Goal: Communication & Community: Answer question/provide support

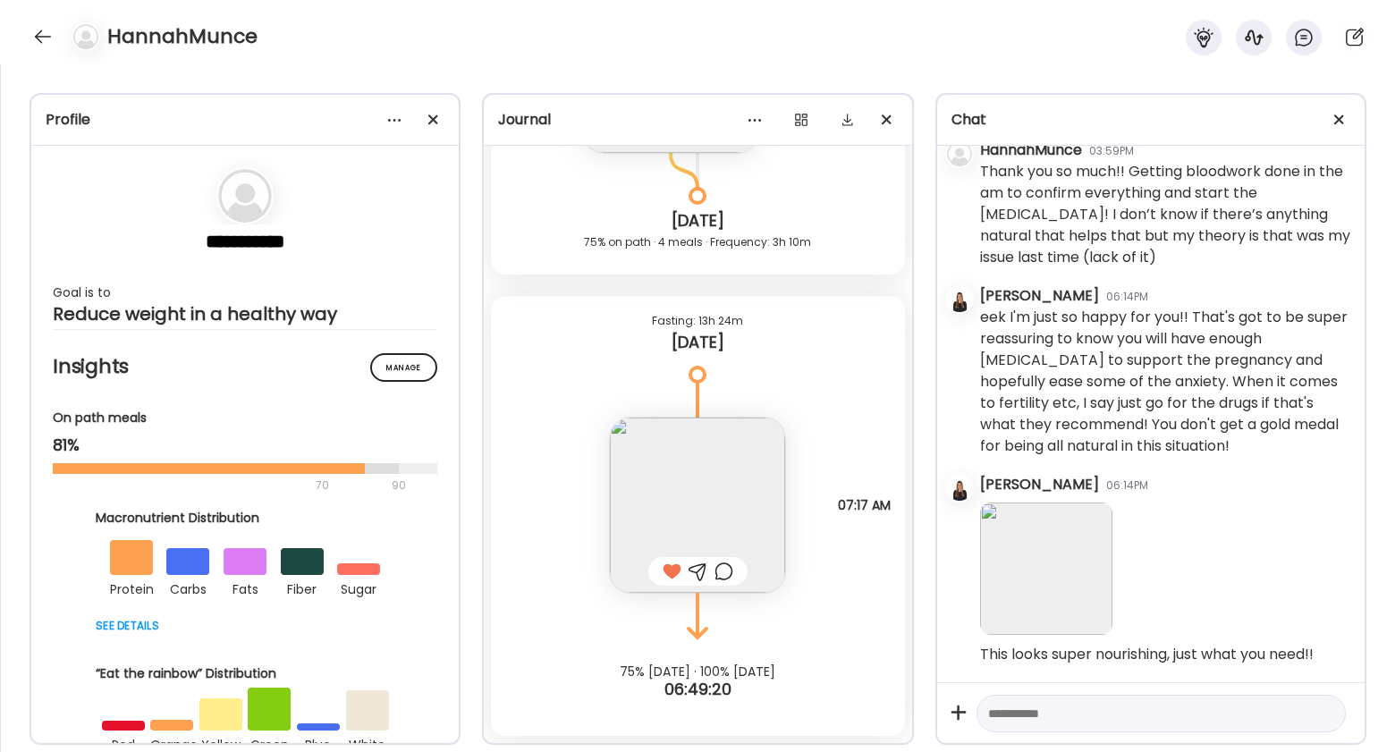
scroll to position [3665, 0]
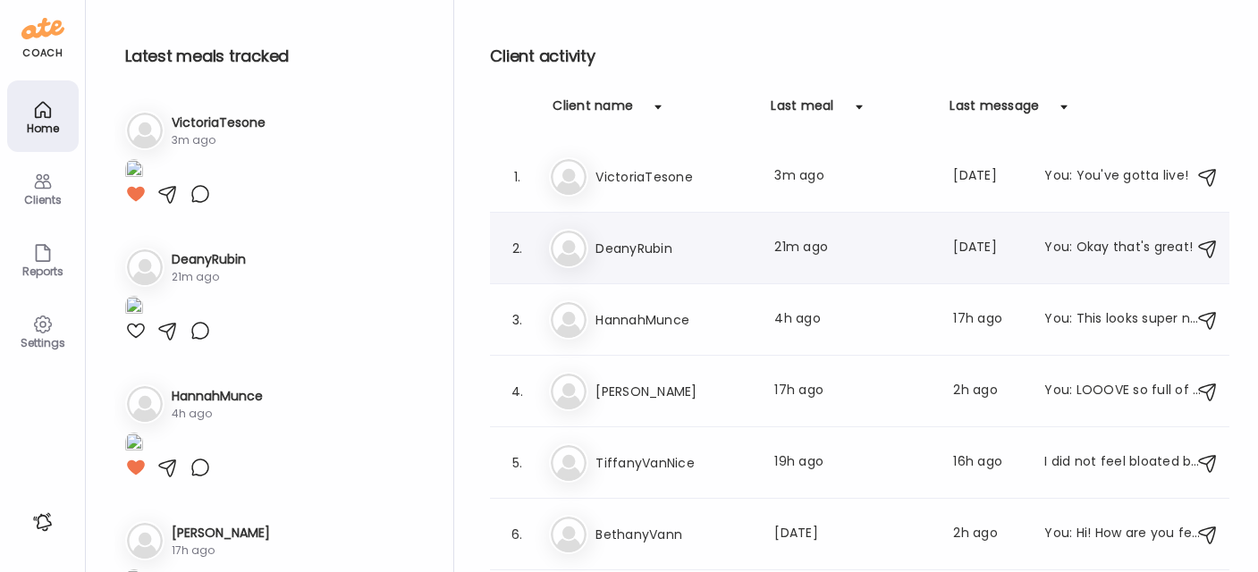
click at [613, 251] on h3 "DeanyRubin" at bounding box center [674, 248] width 157 height 21
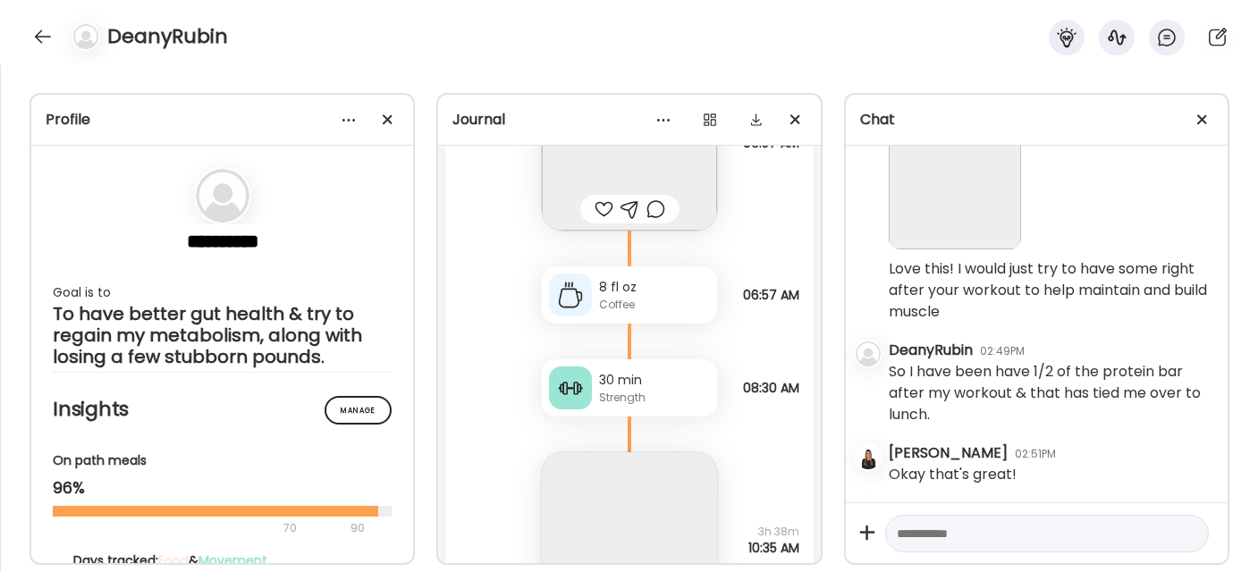
scroll to position [9899, 0]
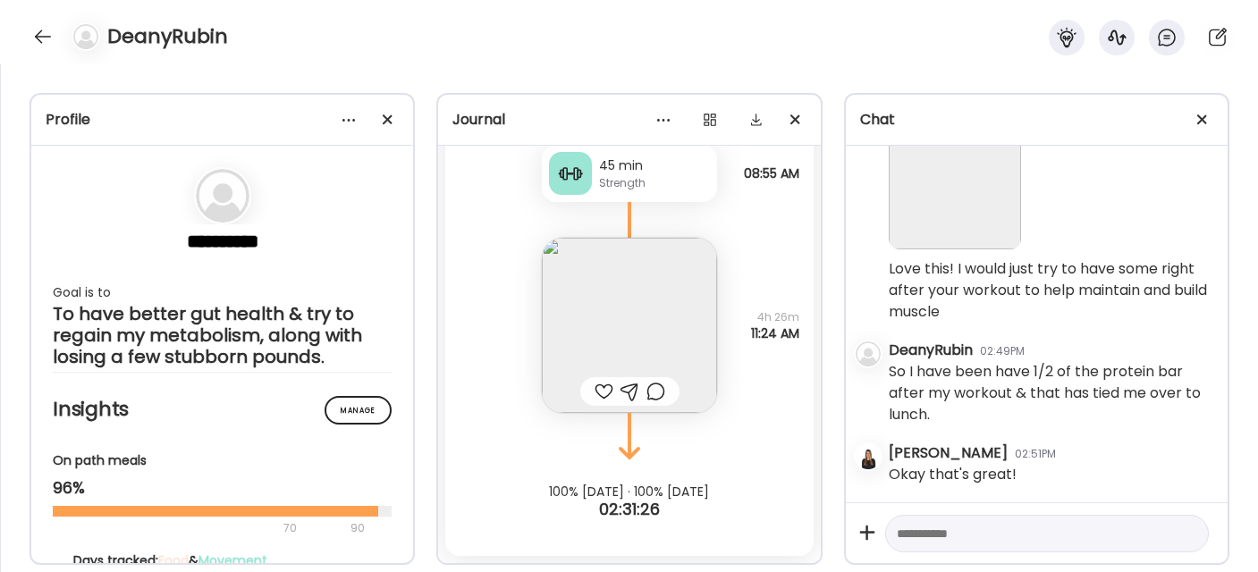
click at [595, 393] on div at bounding box center [604, 391] width 19 height 21
click at [950, 543] on textarea at bounding box center [1031, 533] width 268 height 21
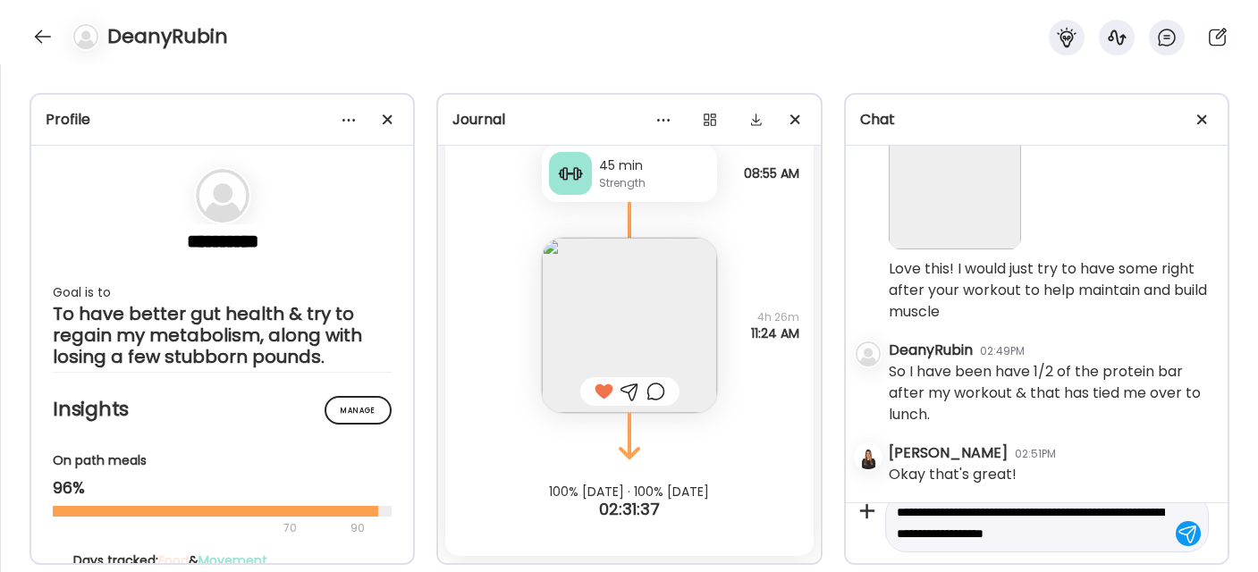
scroll to position [42, 0]
type textarea "**********"
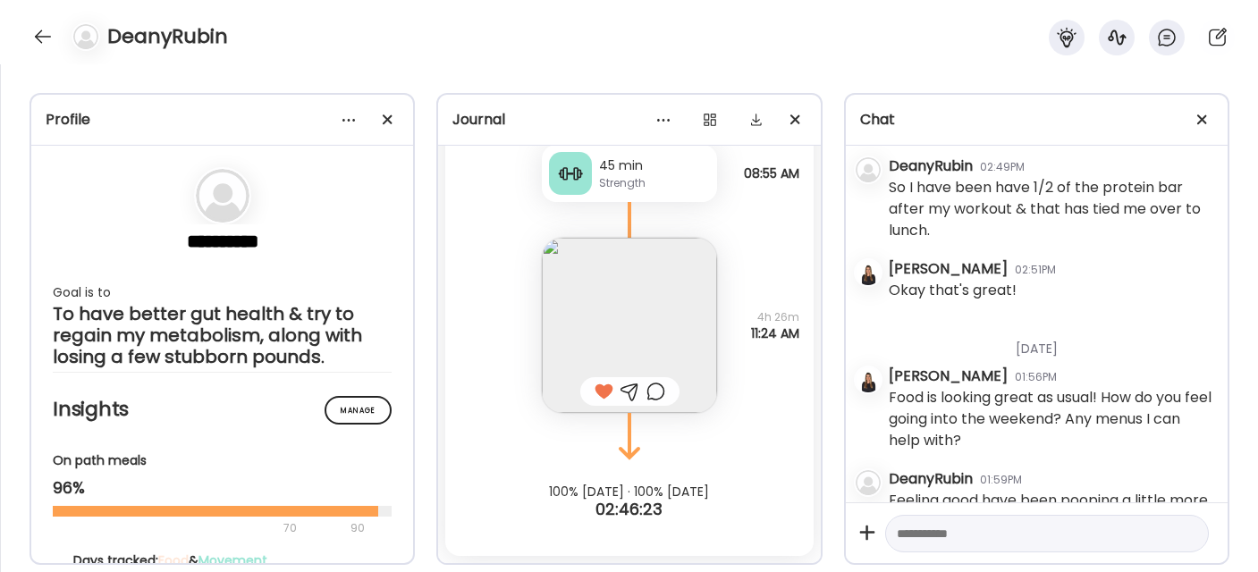
scroll to position [3388, 0]
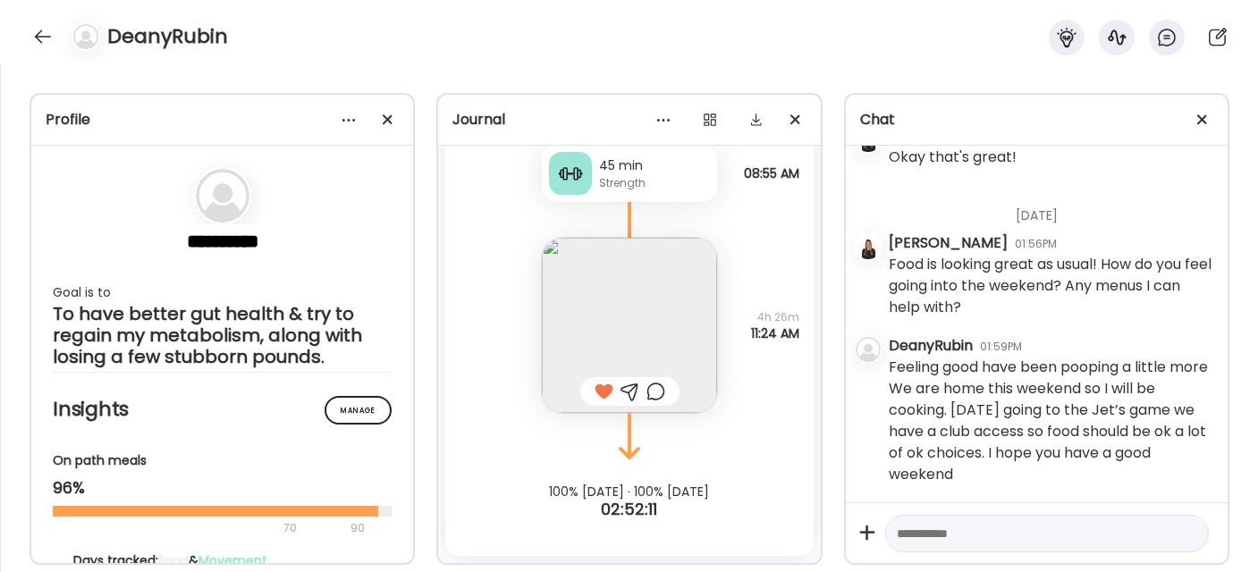
click at [956, 541] on textarea at bounding box center [1031, 533] width 268 height 21
type textarea "**********"
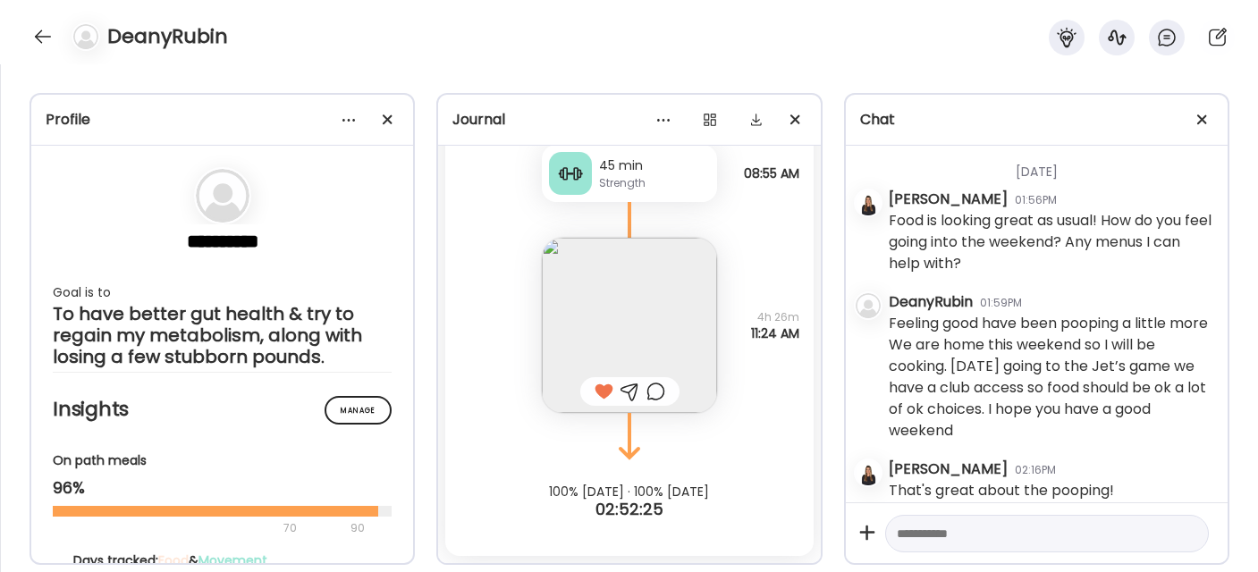
scroll to position [3448, 0]
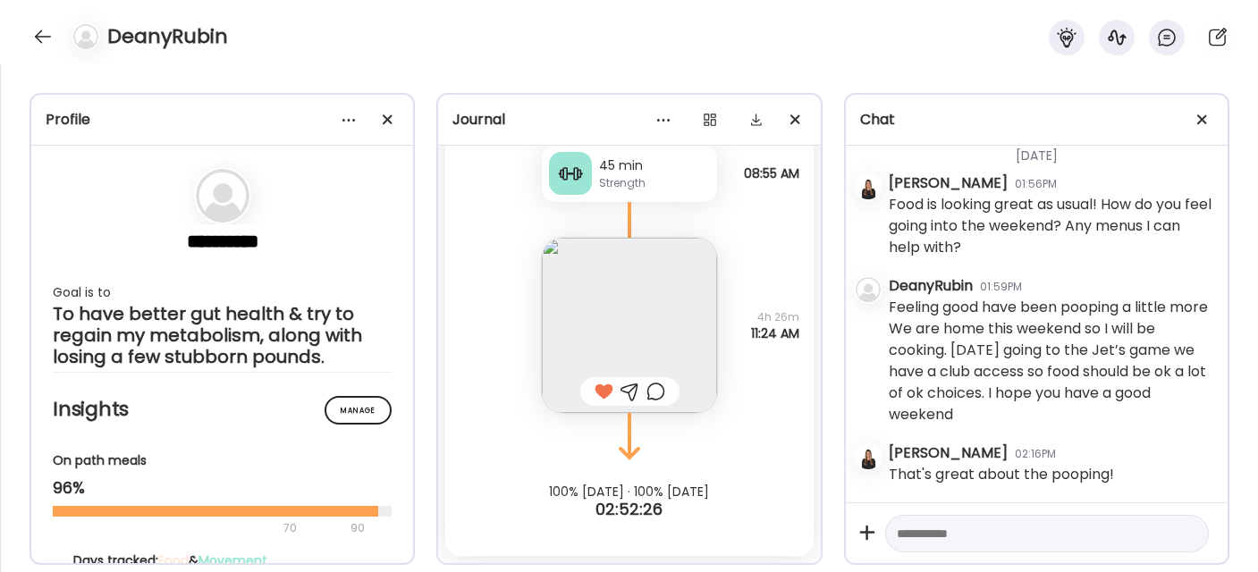
click at [933, 541] on textarea at bounding box center [1031, 533] width 268 height 21
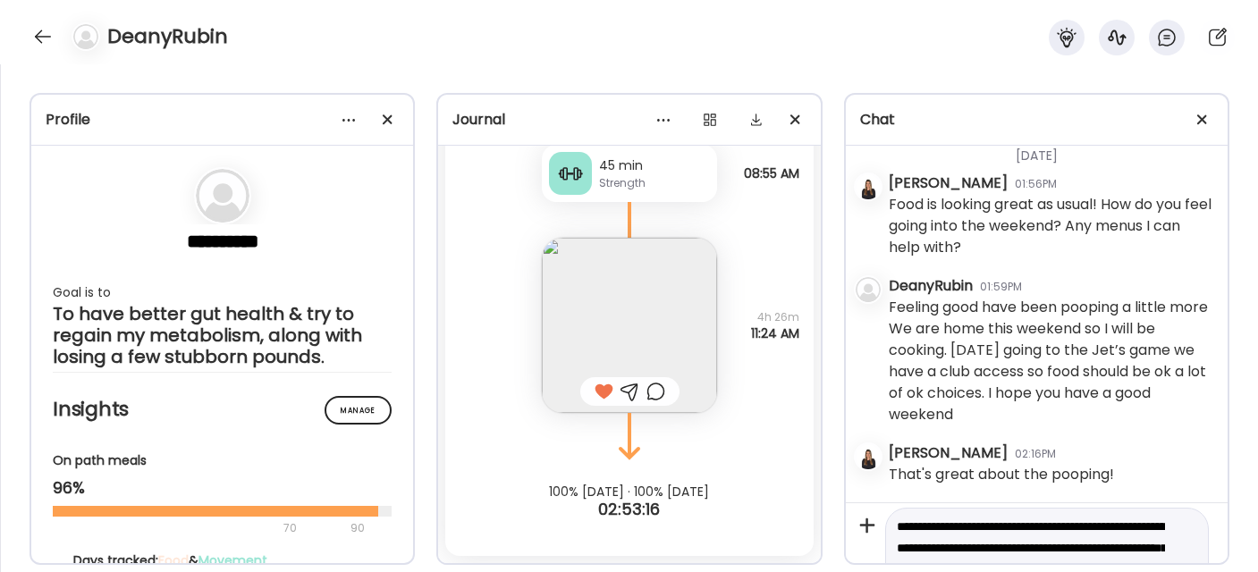
scroll to position [14, 0]
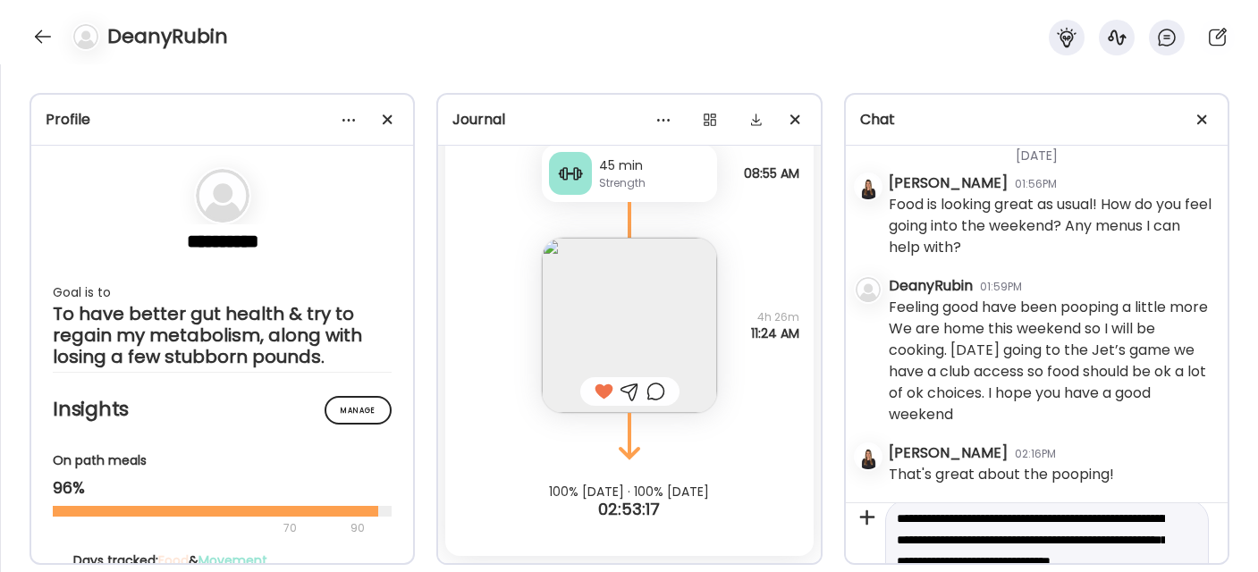
click at [966, 534] on textarea "**********" at bounding box center [1031, 561] width 268 height 107
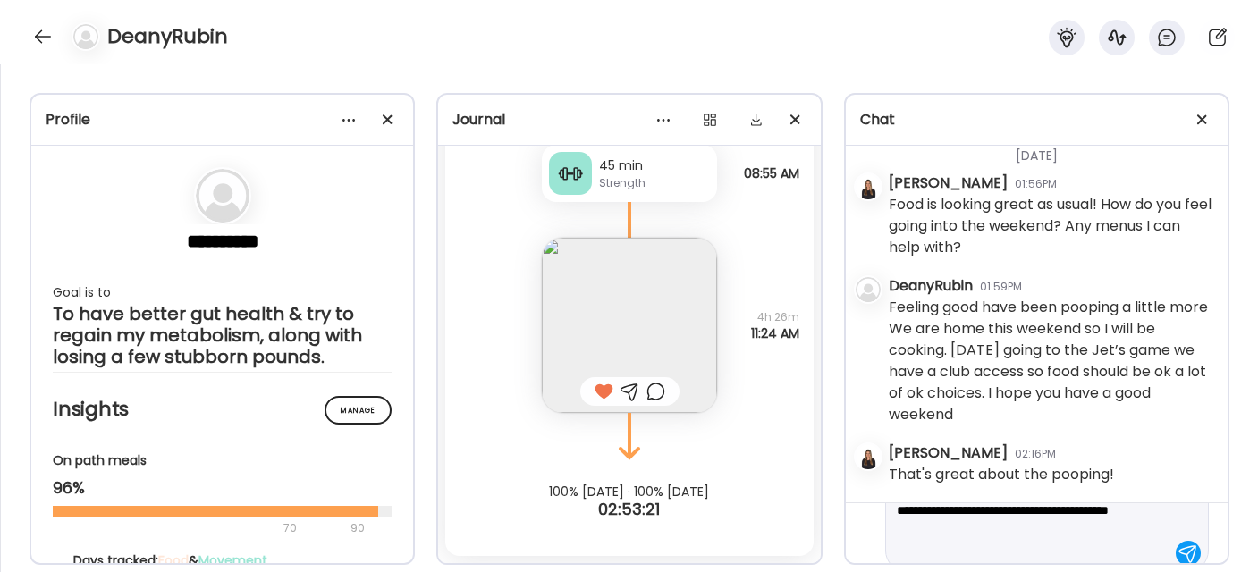
scroll to position [69, 0]
click at [1009, 552] on textarea "**********" at bounding box center [1031, 506] width 268 height 107
type textarea "**********"
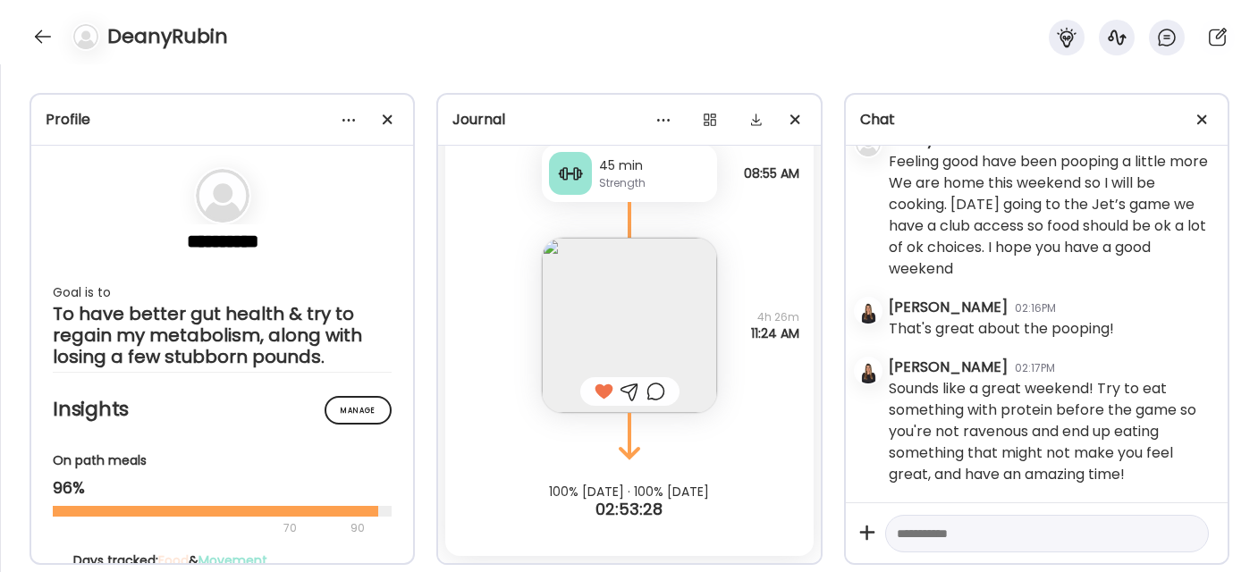
scroll to position [3594, 0]
click at [47, 36] on div at bounding box center [43, 36] width 29 height 29
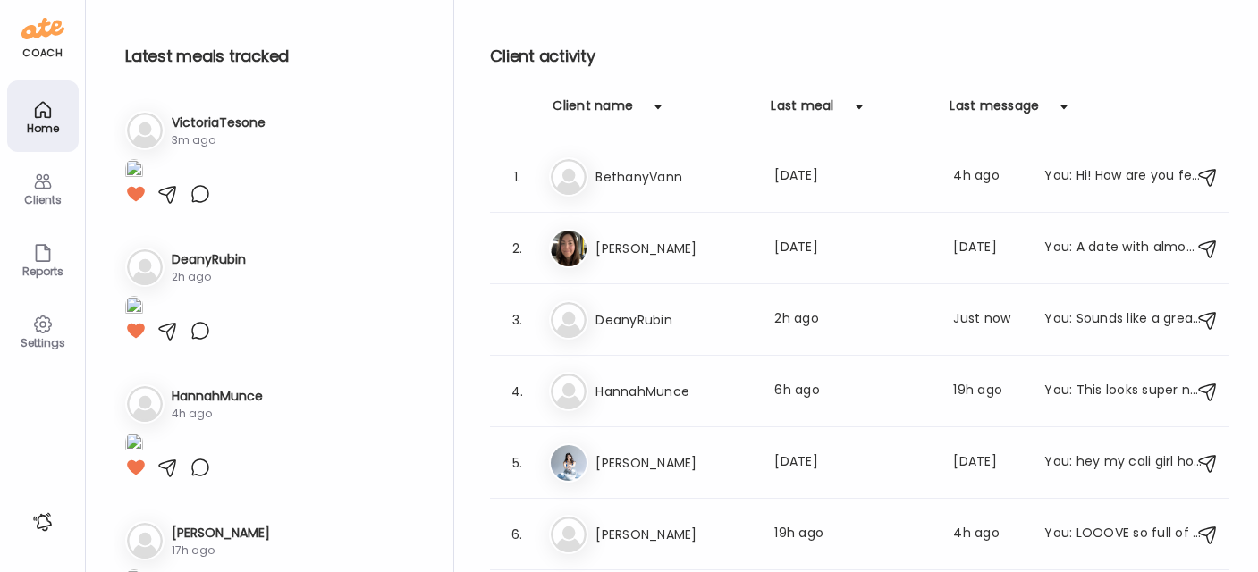
click at [143, 183] on img at bounding box center [134, 171] width 18 height 24
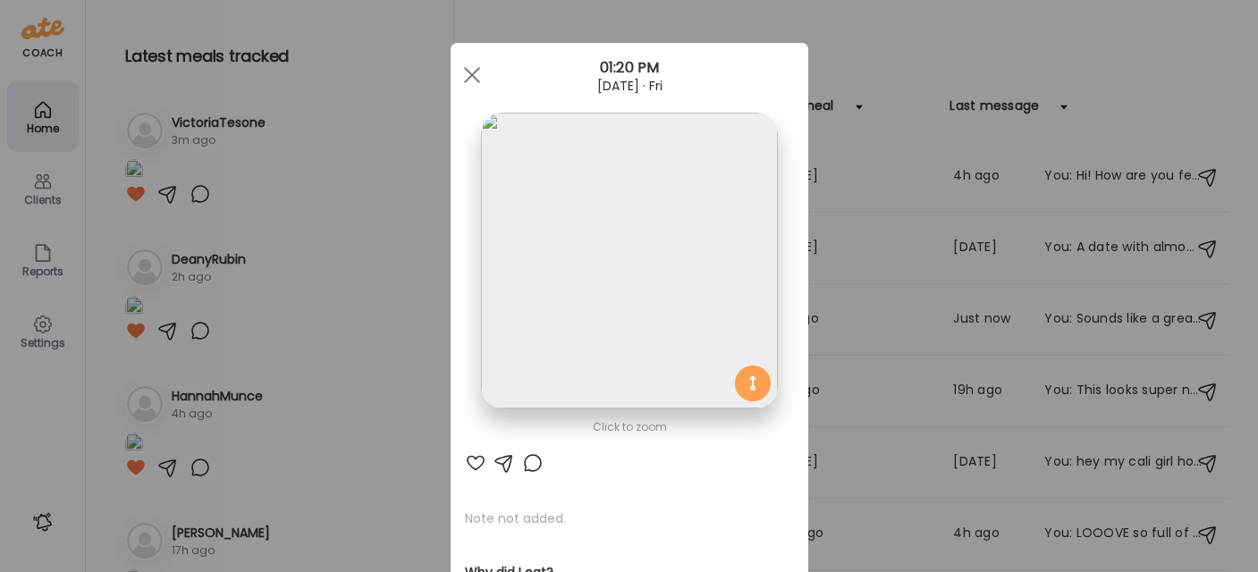
click at [465, 461] on div at bounding box center [475, 463] width 21 height 21
click at [468, 73] on div at bounding box center [472, 75] width 36 height 36
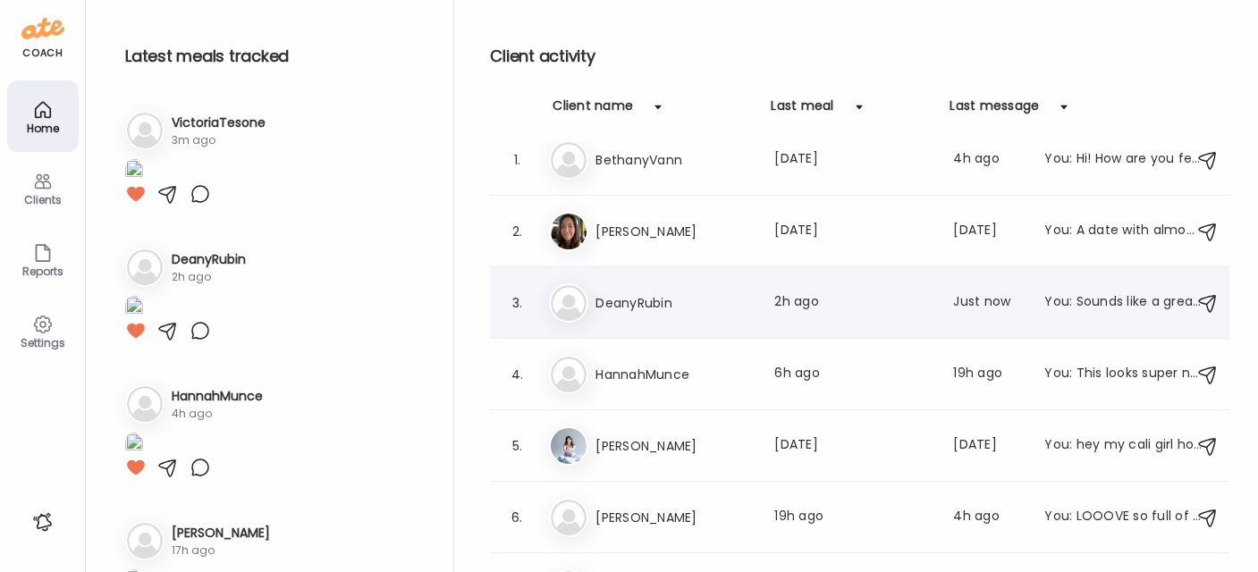
scroll to position [132, 0]
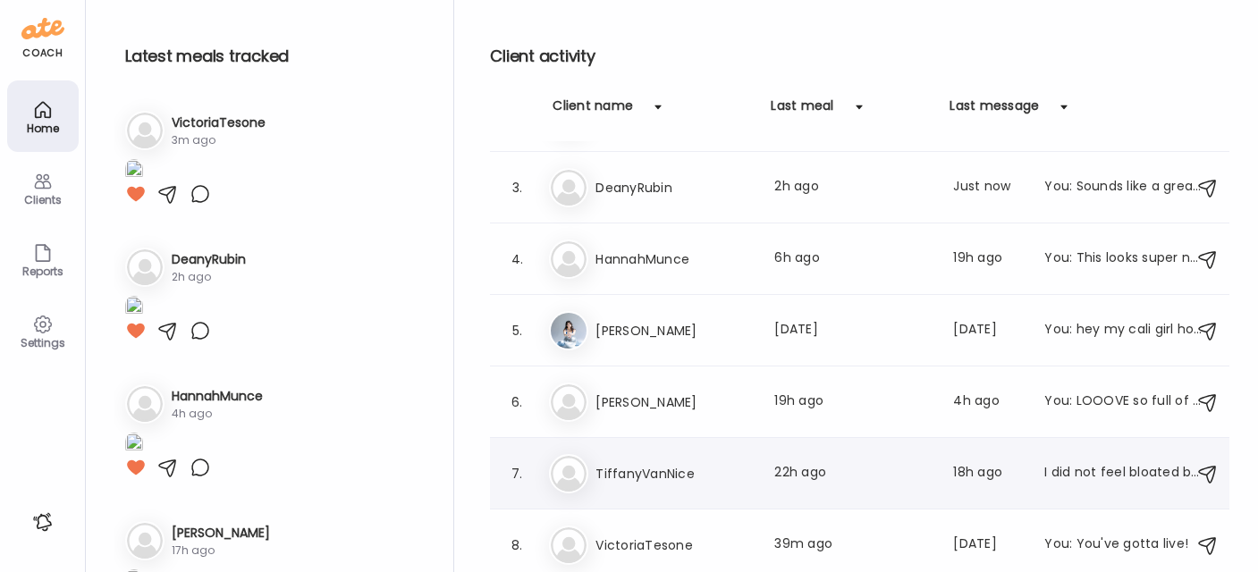
click at [631, 469] on h3 "TiffanyVanNice" at bounding box center [674, 473] width 157 height 21
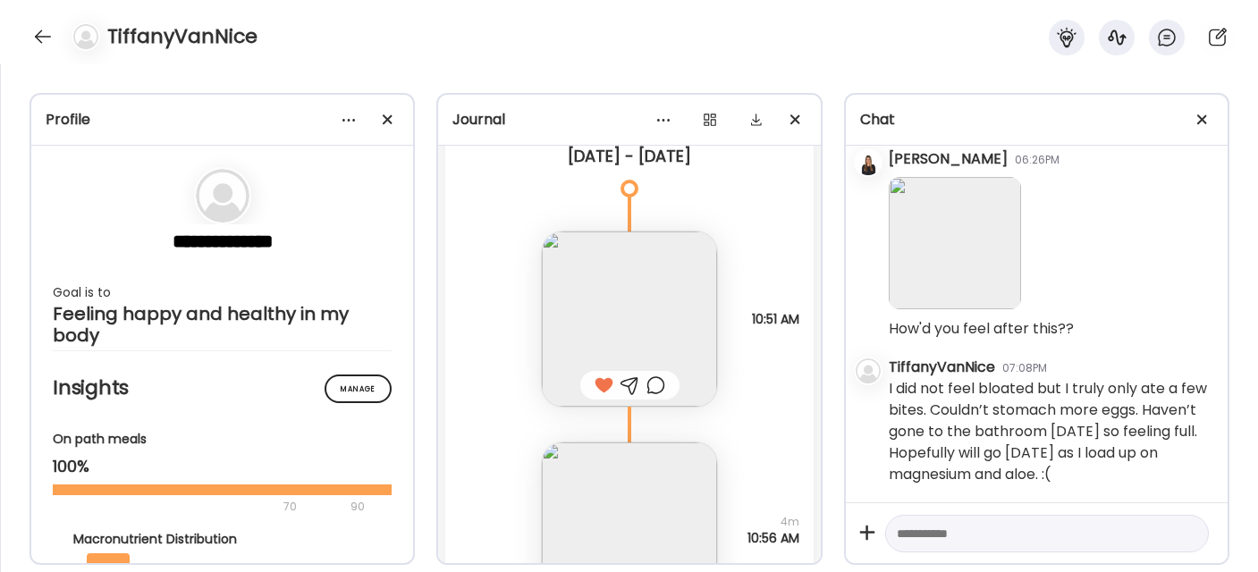
scroll to position [24038, 0]
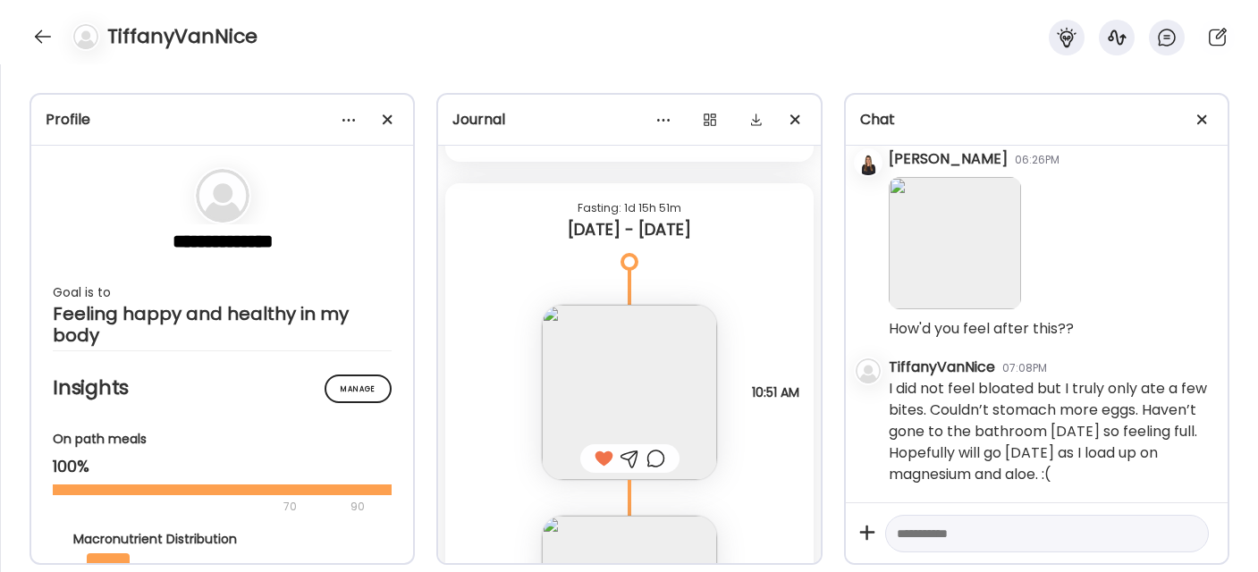
click at [648, 339] on img at bounding box center [629, 392] width 175 height 175
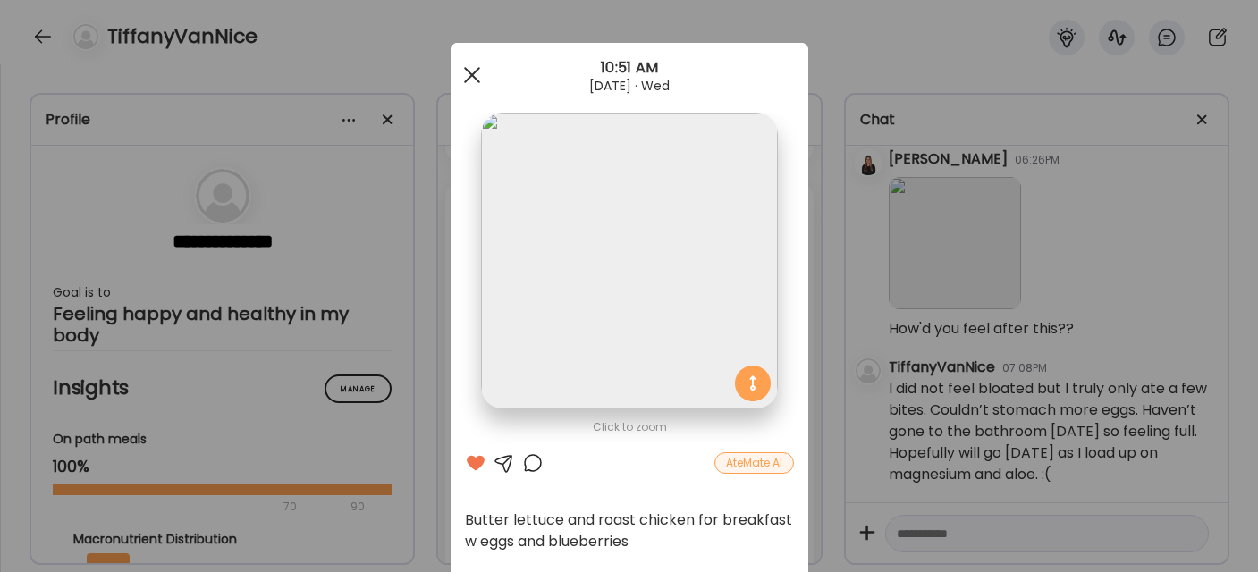
click at [461, 70] on div at bounding box center [472, 75] width 36 height 36
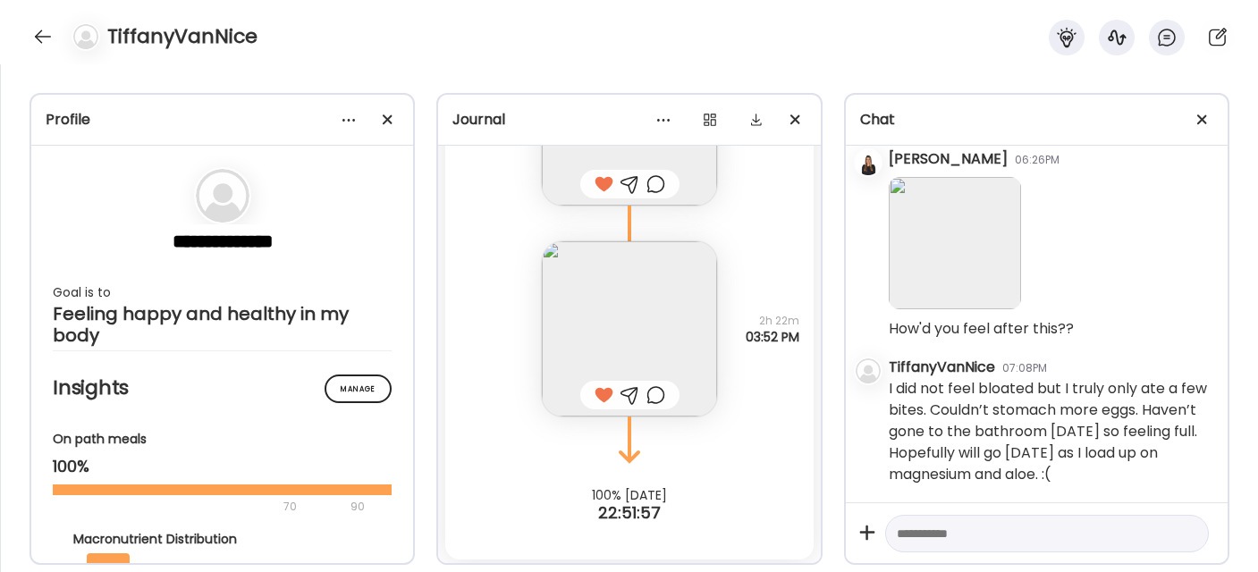
scroll to position [25389, 0]
click at [588, 351] on img at bounding box center [629, 325] width 175 height 175
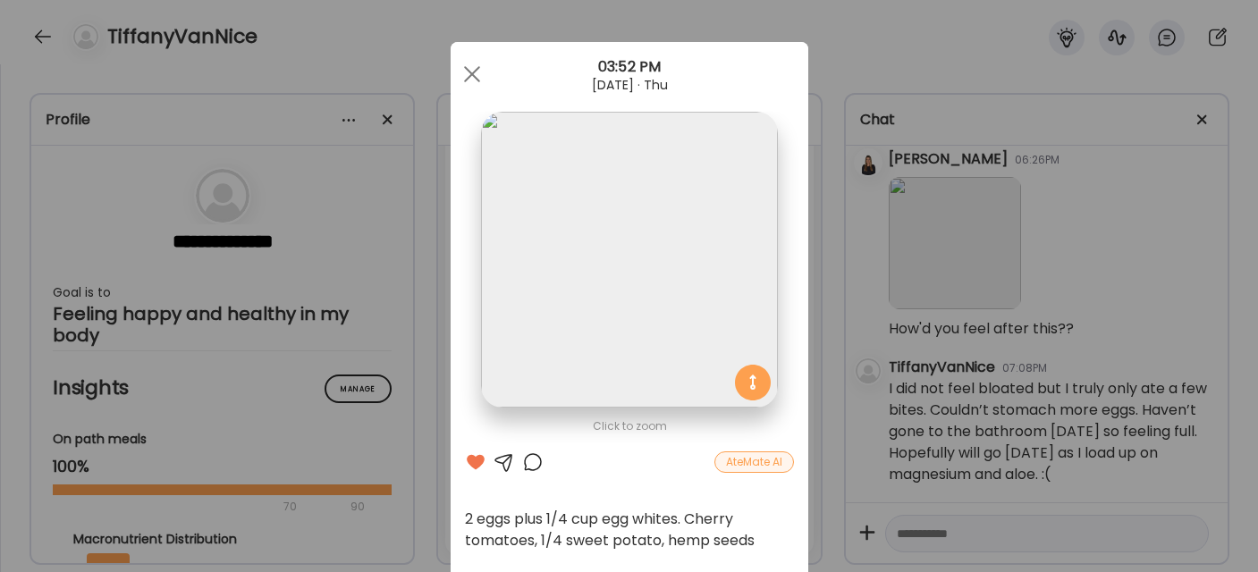
scroll to position [0, 0]
click at [464, 67] on div at bounding box center [472, 75] width 36 height 36
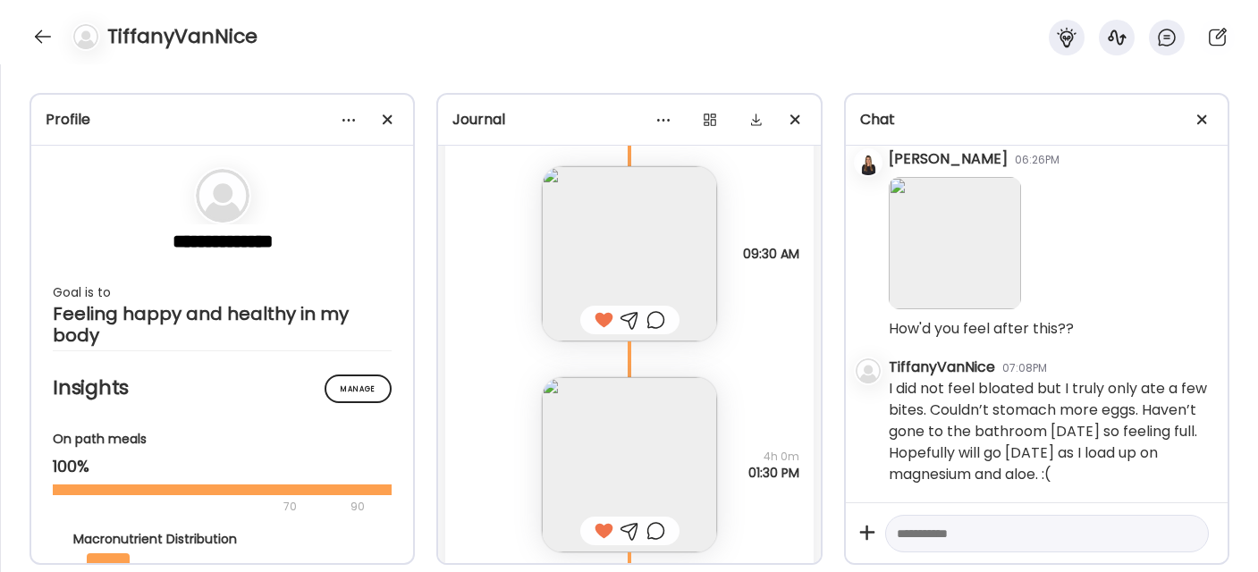
scroll to position [25389, 0]
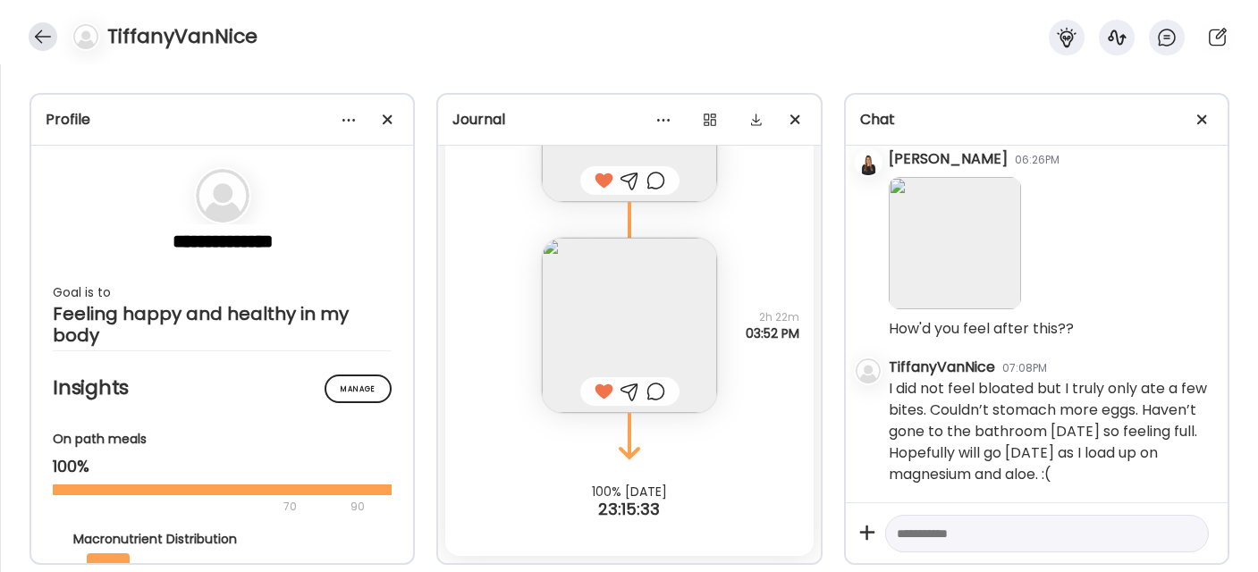
click at [37, 38] on div at bounding box center [43, 36] width 29 height 29
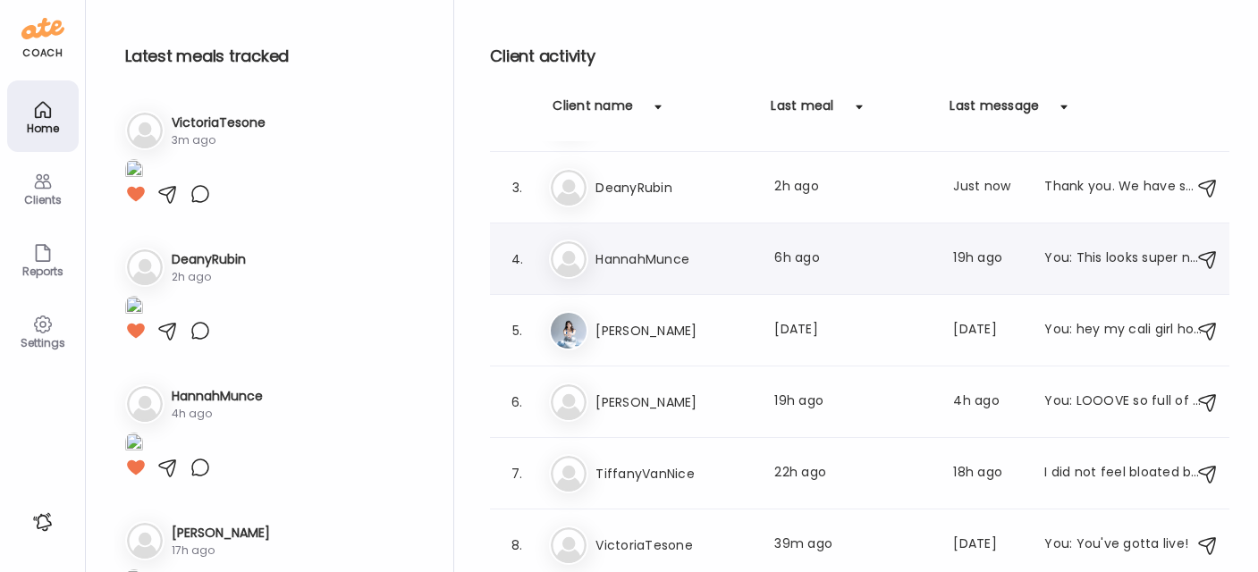
scroll to position [0, 0]
